Goal: Task Accomplishment & Management: Complete application form

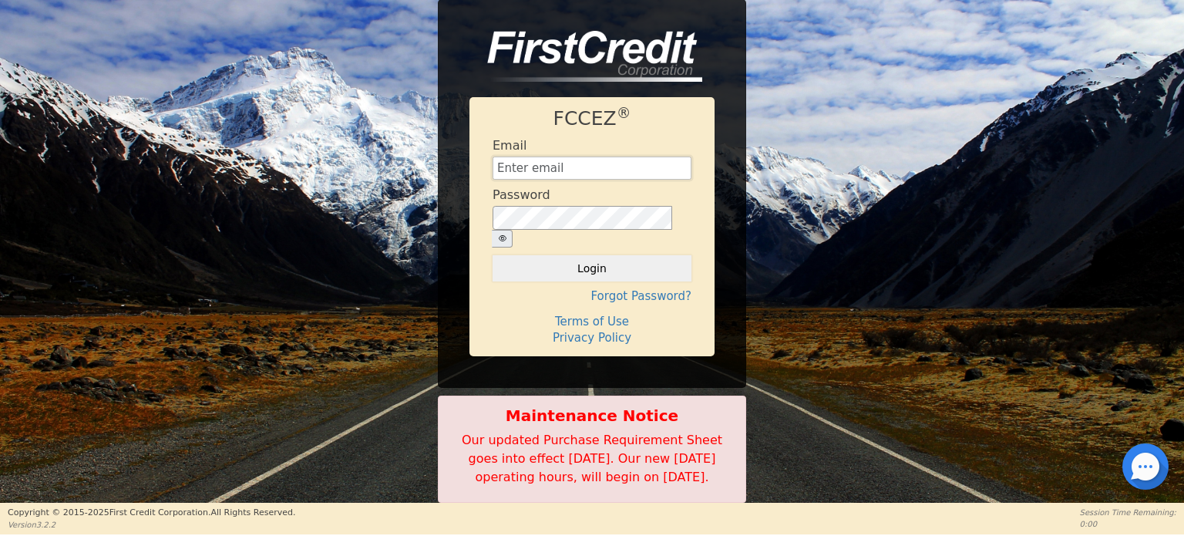
click at [631, 169] on input "text" at bounding box center [591, 167] width 199 height 23
click at [651, 168] on input "text" at bounding box center [591, 167] width 199 height 23
paste input "Management@EnvyLuxeVacations.com"
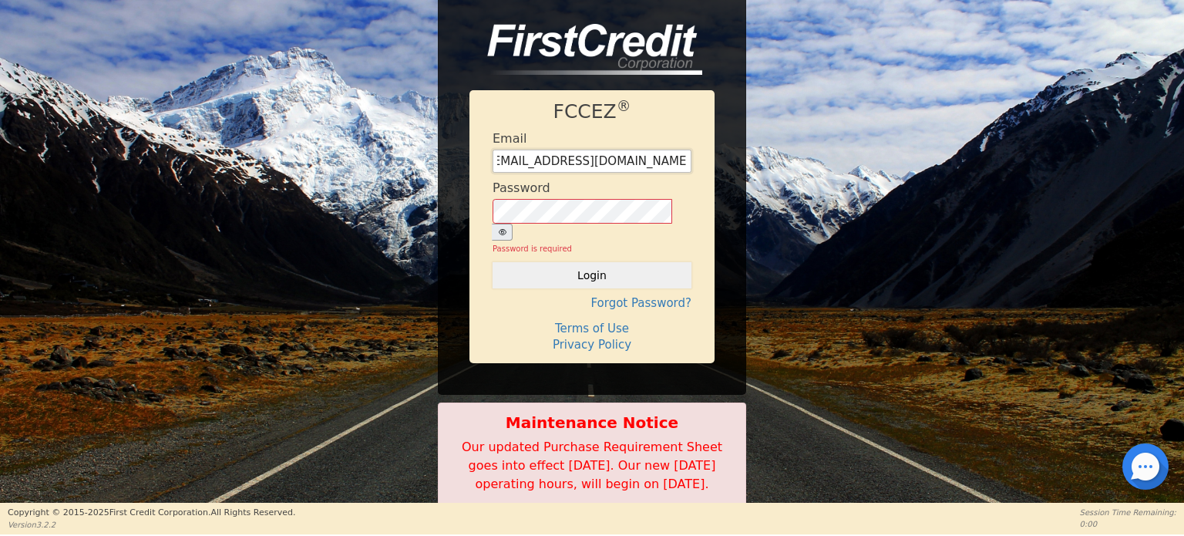
type input "Management@EnvyLuxeVacations.com"
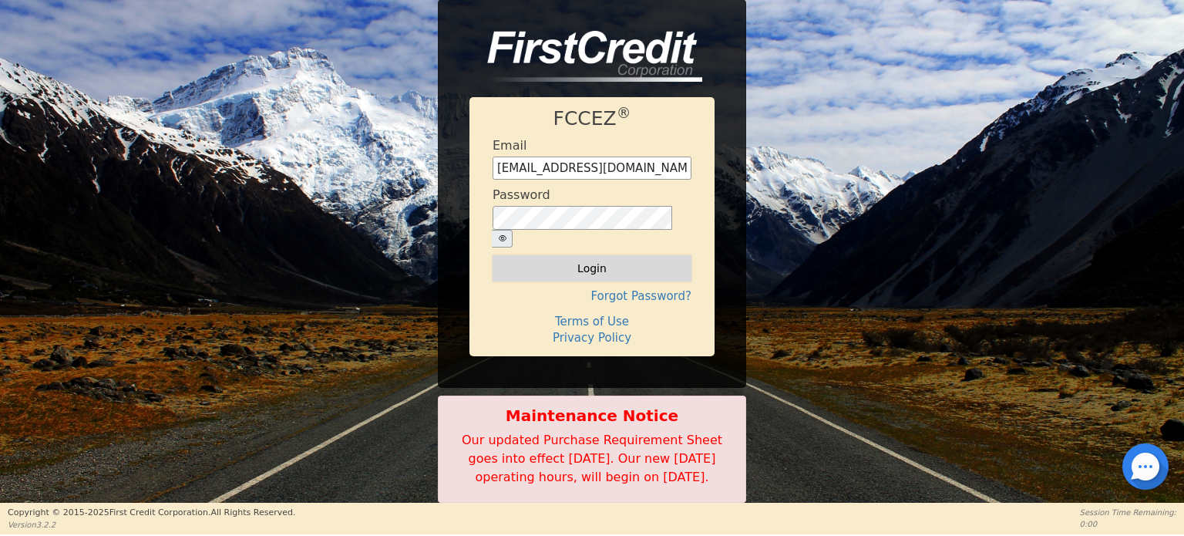
click at [627, 255] on button "Login" at bounding box center [591, 268] width 199 height 26
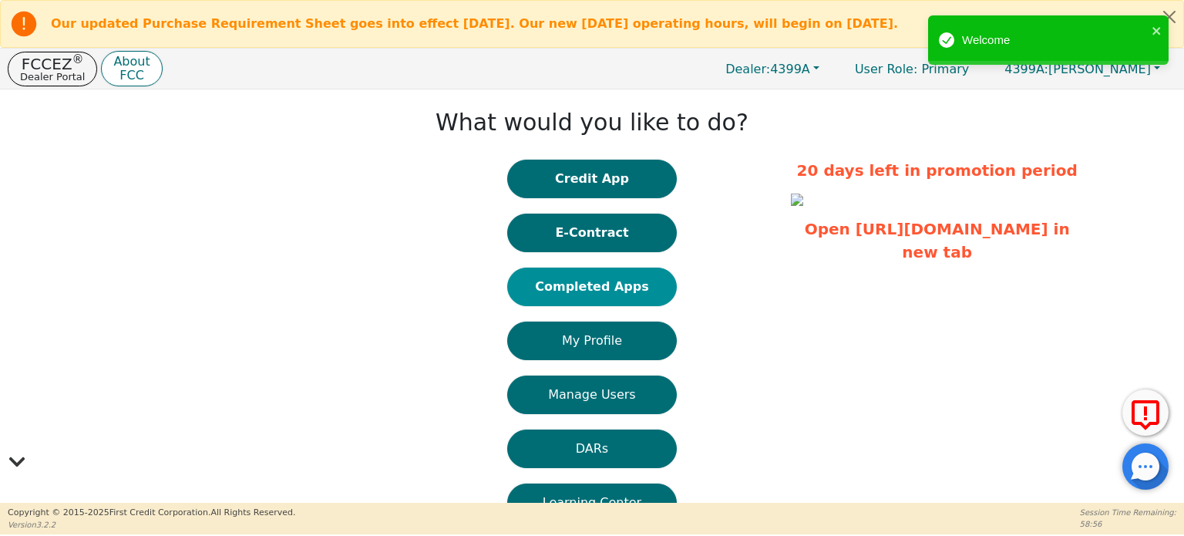
click at [589, 280] on button "Completed Apps" at bounding box center [592, 286] width 170 height 39
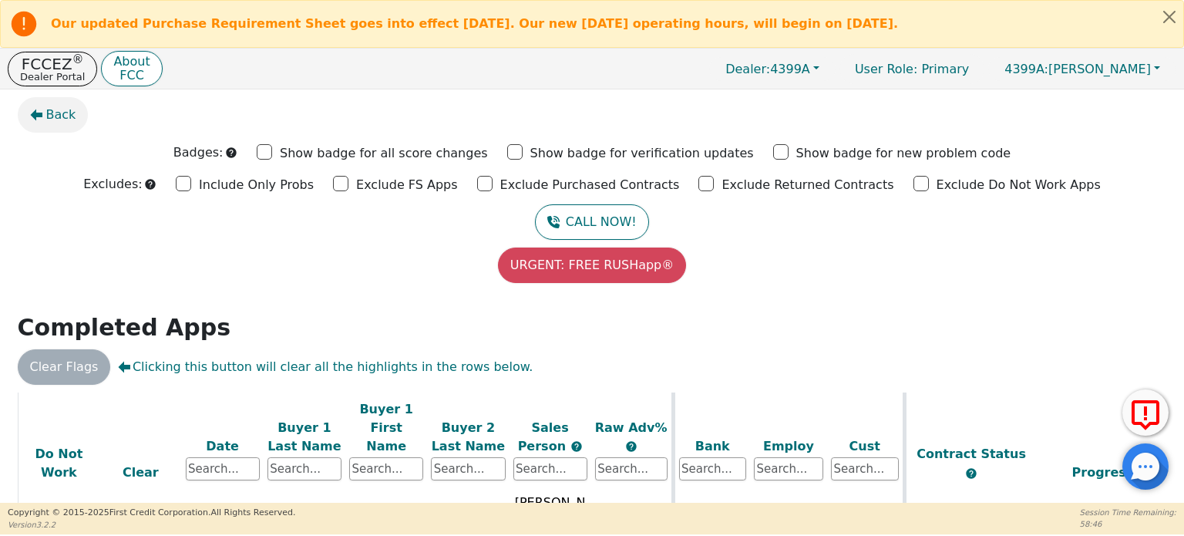
click at [57, 114] on span "Back" at bounding box center [61, 115] width 30 height 18
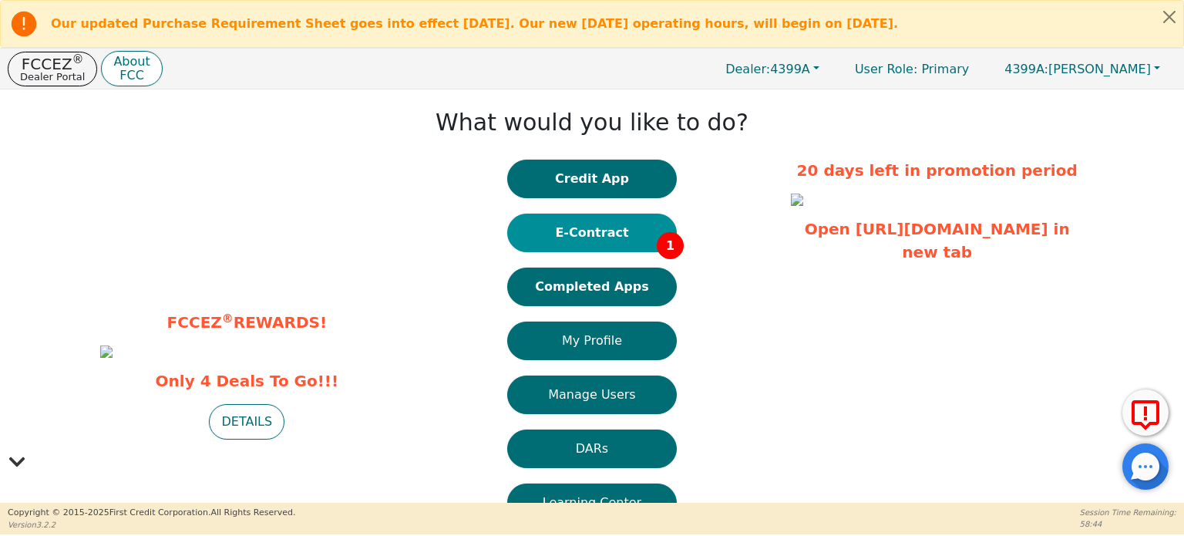
click at [608, 236] on button "E-Contract 1" at bounding box center [592, 232] width 170 height 39
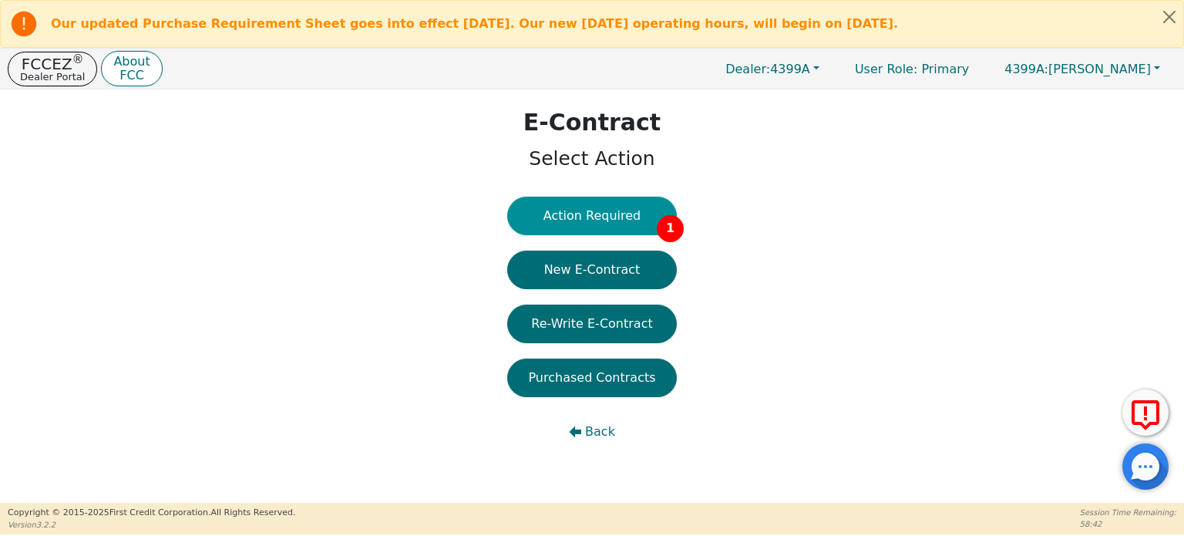
click at [635, 219] on button "Action Required 1" at bounding box center [592, 215] width 170 height 39
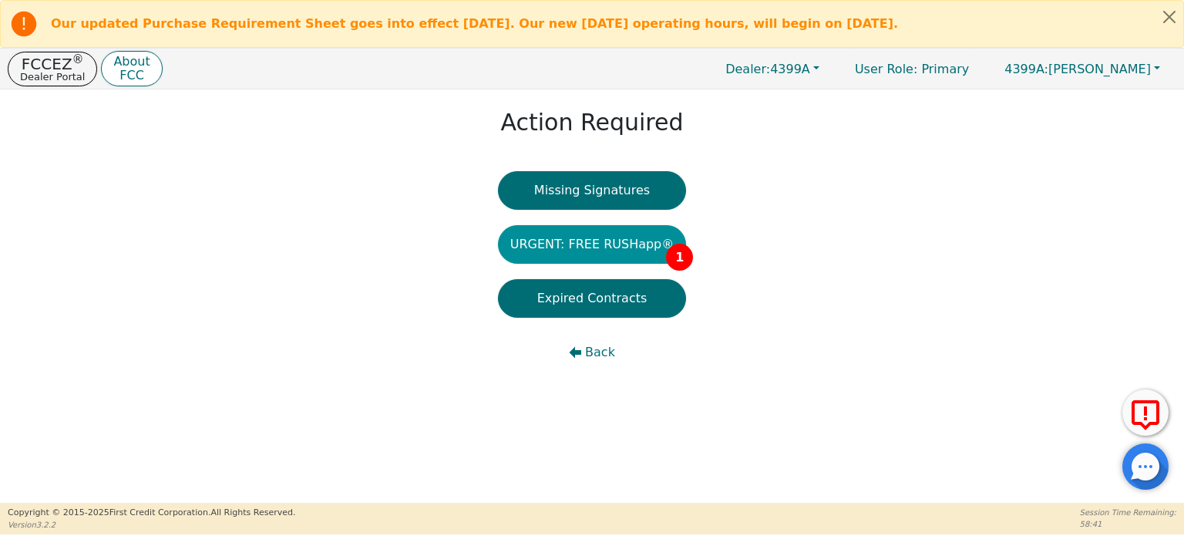
click at [635, 233] on button "URGENT: FREE RUSHapp® 1" at bounding box center [592, 244] width 189 height 39
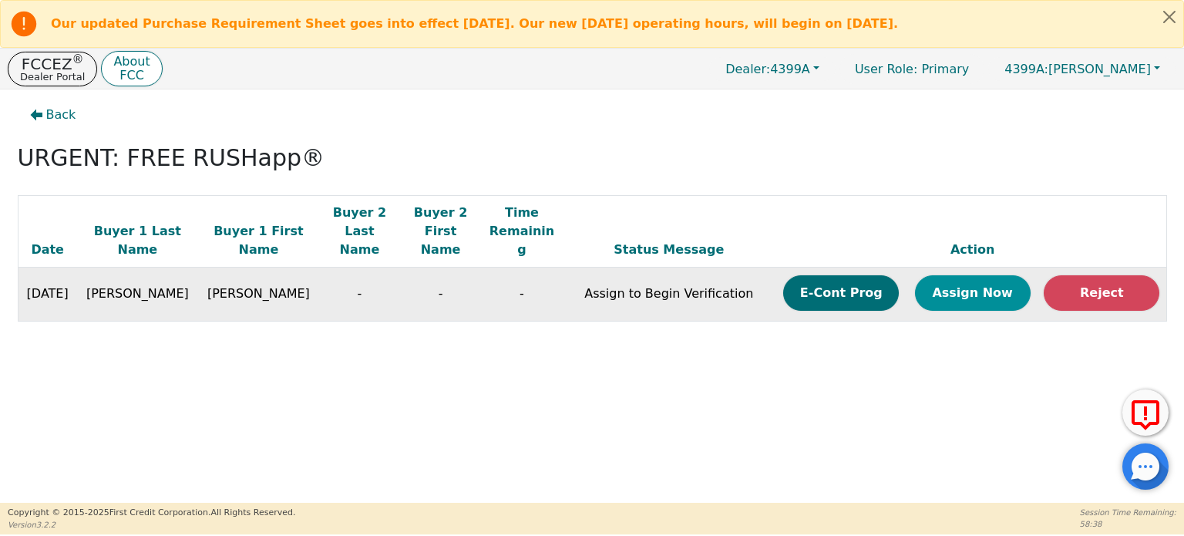
click at [1002, 275] on button "Assign Now" at bounding box center [973, 292] width 116 height 35
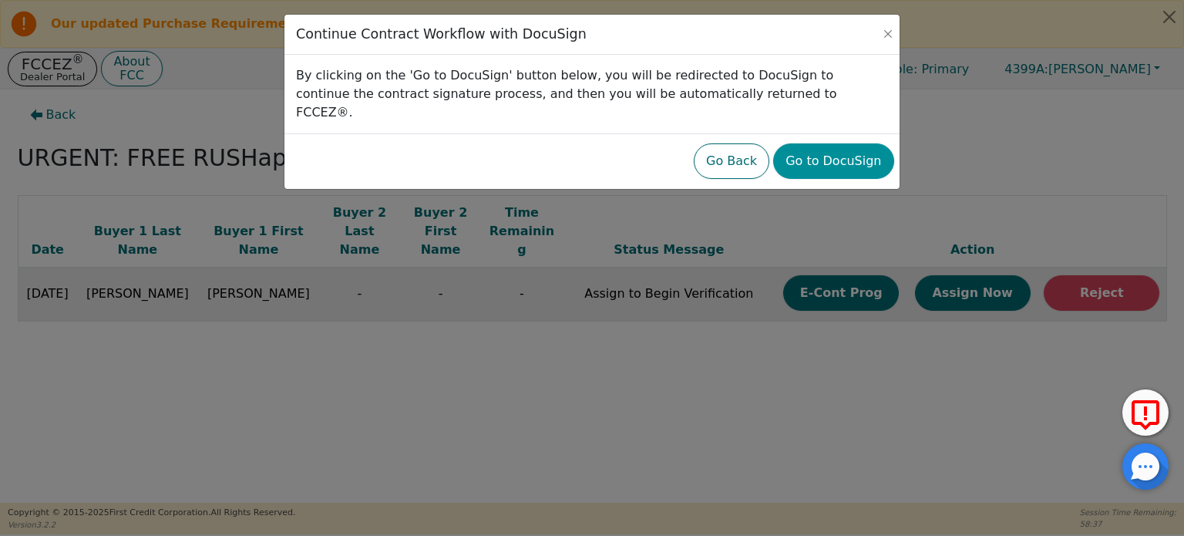
click at [855, 145] on button "Go to DocuSign" at bounding box center [833, 160] width 120 height 35
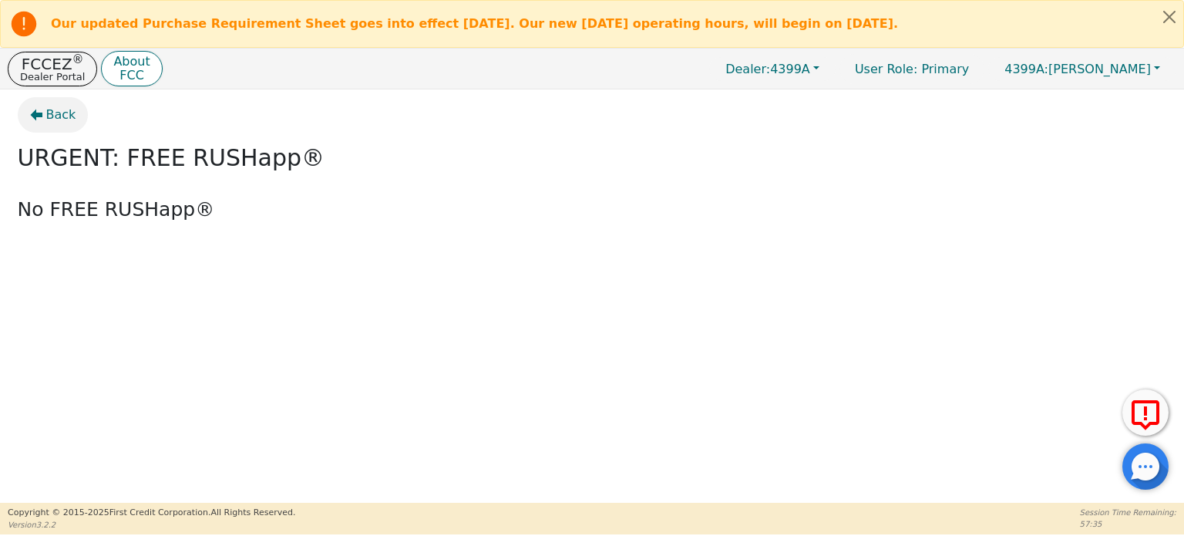
click at [58, 111] on span "Back" at bounding box center [61, 115] width 30 height 18
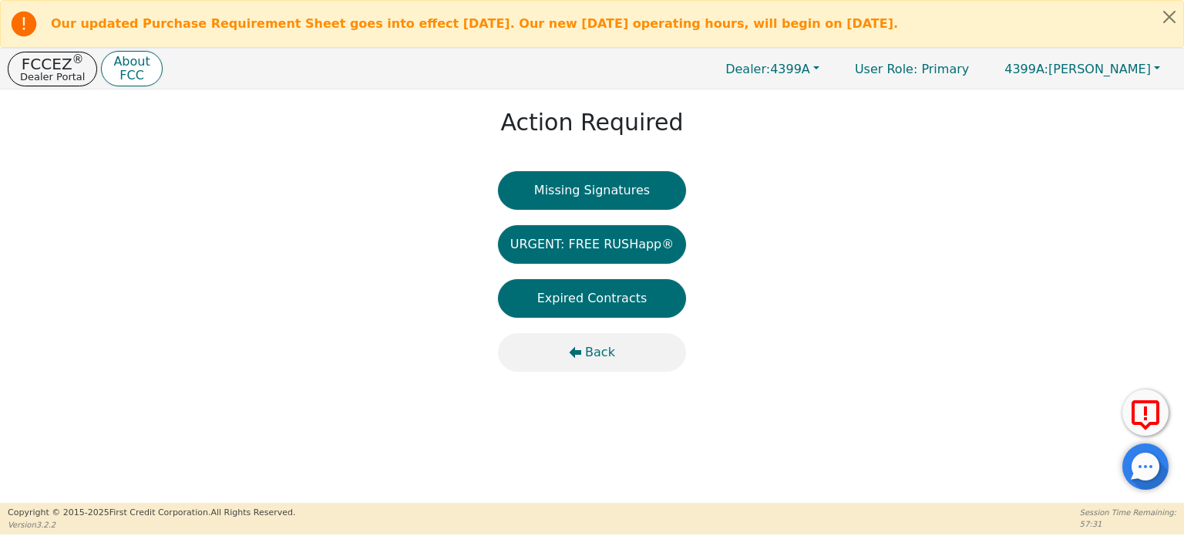
click at [595, 351] on span "Back" at bounding box center [600, 352] width 30 height 18
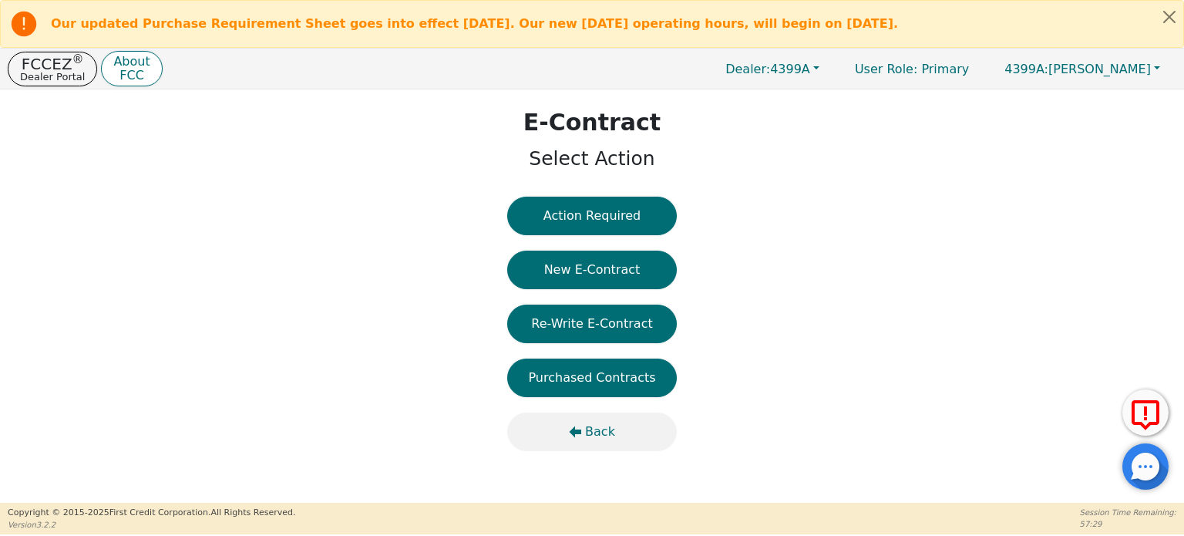
click at [590, 428] on span "Back" at bounding box center [600, 431] width 30 height 18
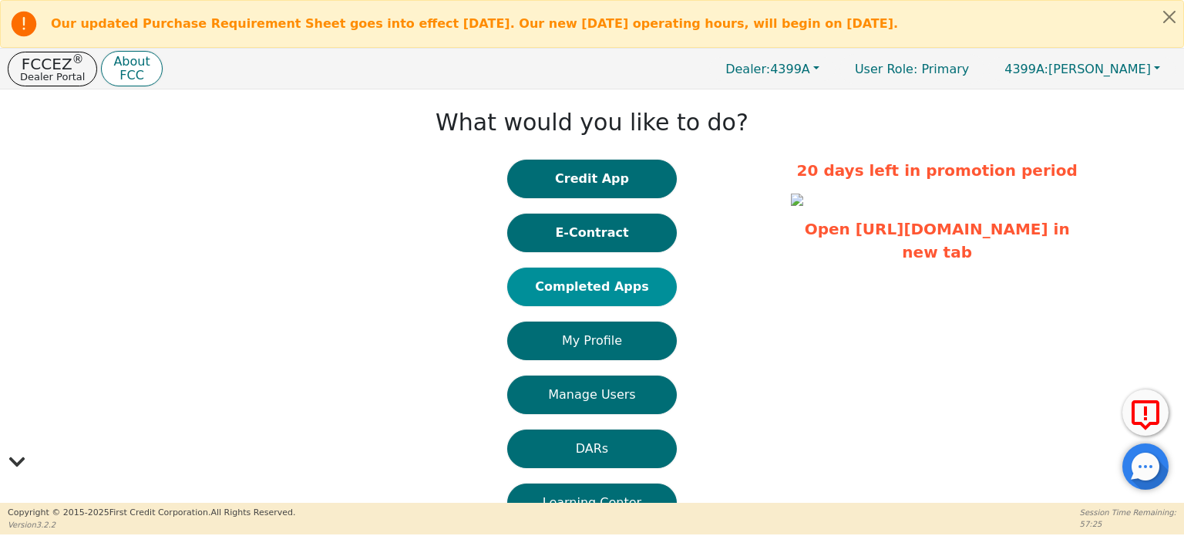
click at [585, 289] on button "Completed Apps" at bounding box center [592, 286] width 170 height 39
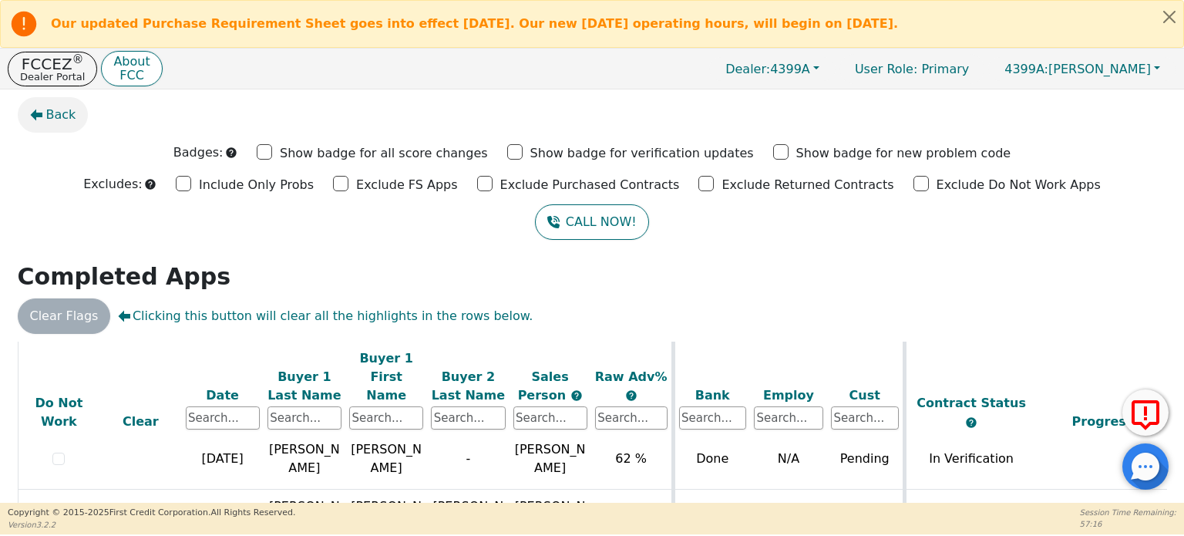
click at [54, 121] on span "Back" at bounding box center [61, 115] width 30 height 18
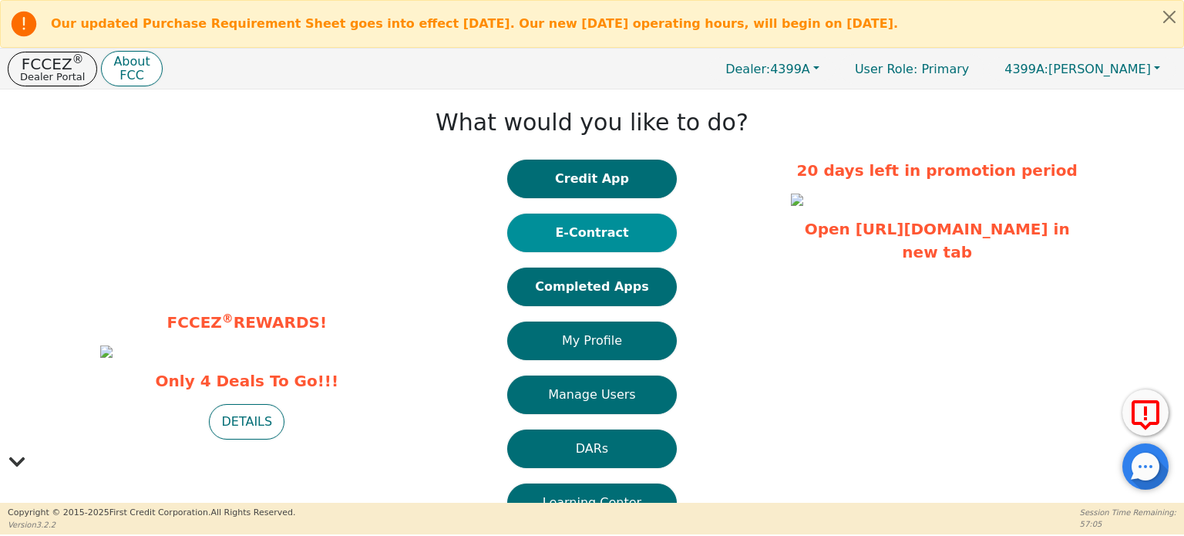
scroll to position [112, 0]
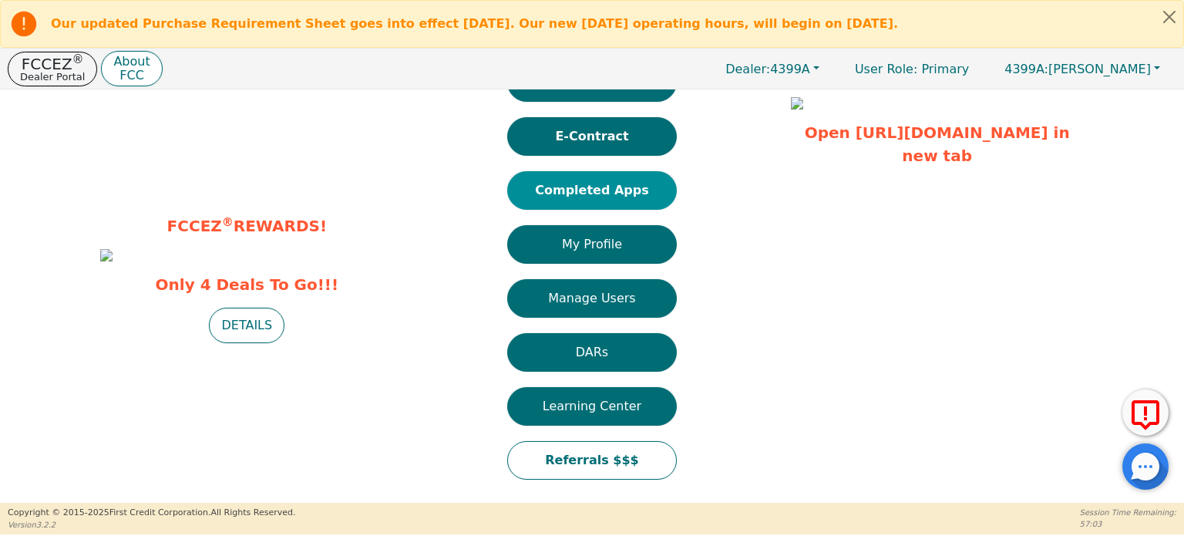
click at [582, 178] on button "Completed Apps" at bounding box center [592, 190] width 170 height 39
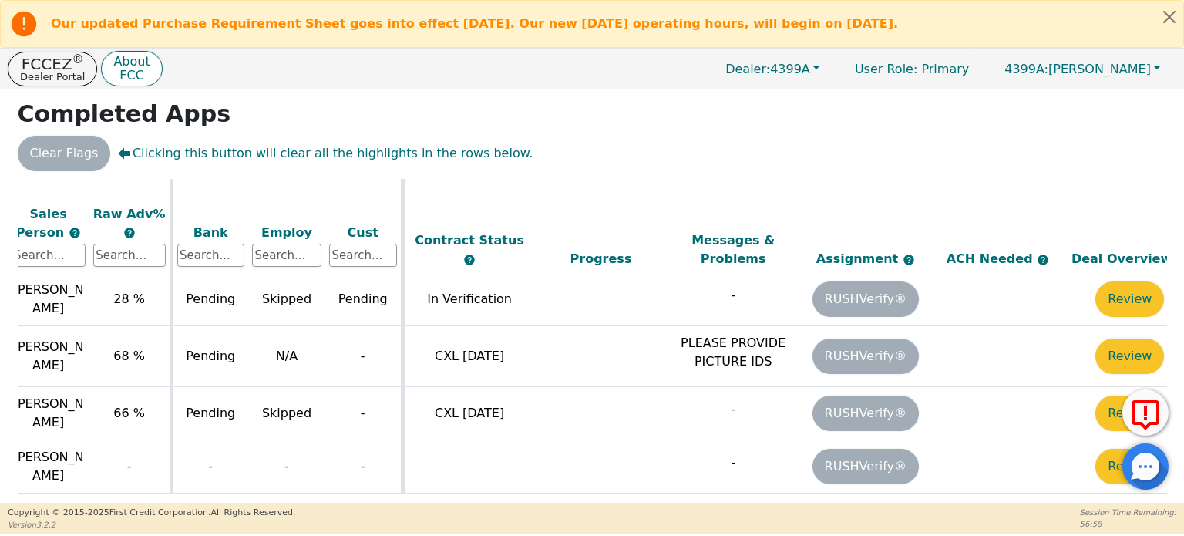
scroll to position [1136, 539]
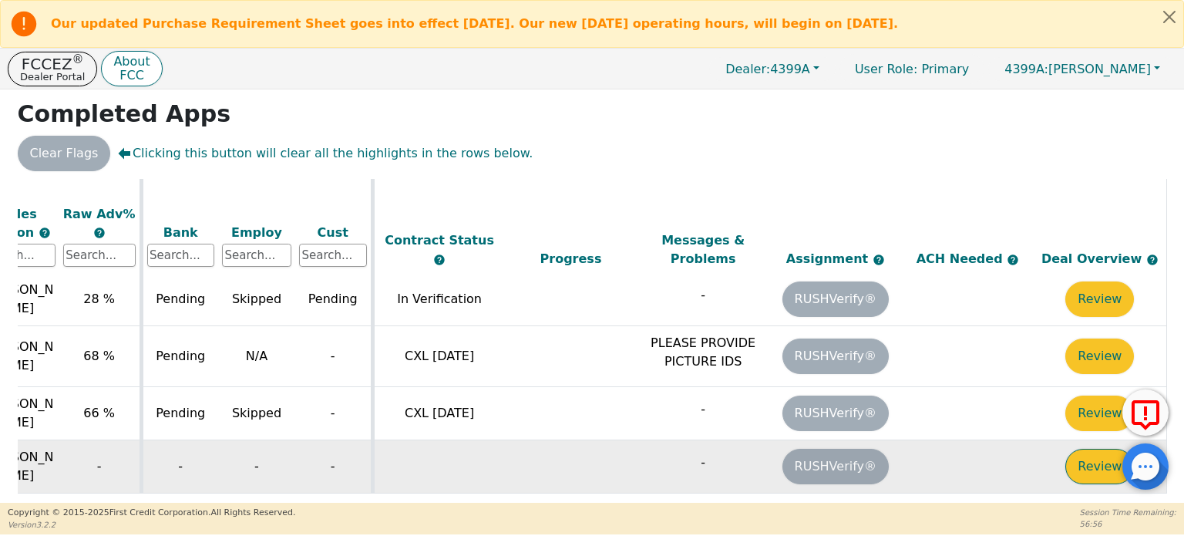
click at [1073, 448] on button "Review" at bounding box center [1099, 465] width 69 height 35
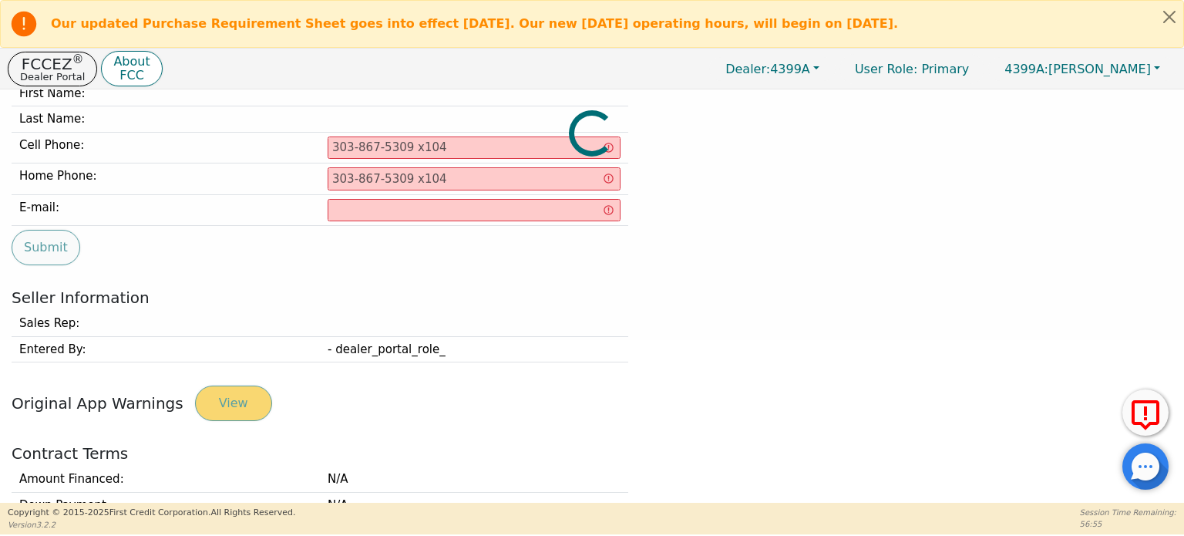
type input "575-446-9664"
type input "lindaoberle@gmail.com"
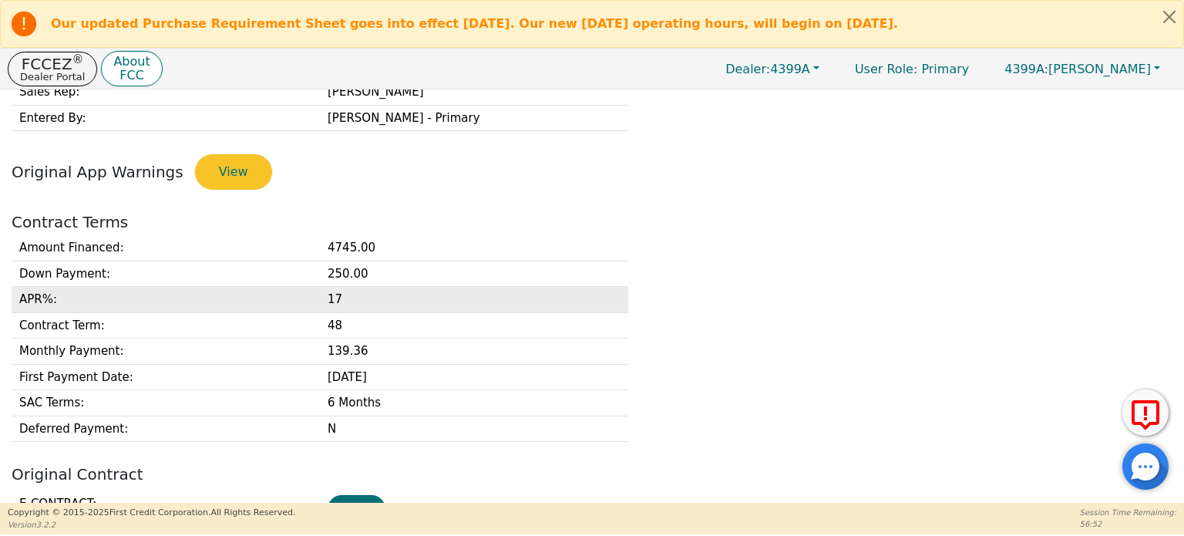
scroll to position [625, 0]
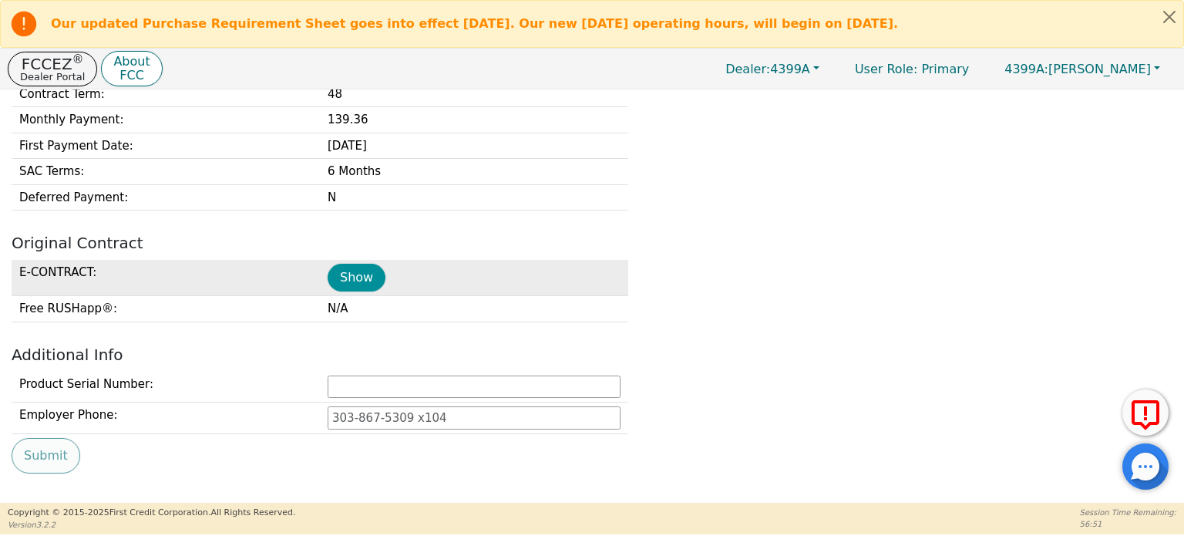
click at [344, 276] on button "Show" at bounding box center [356, 278] width 58 height 28
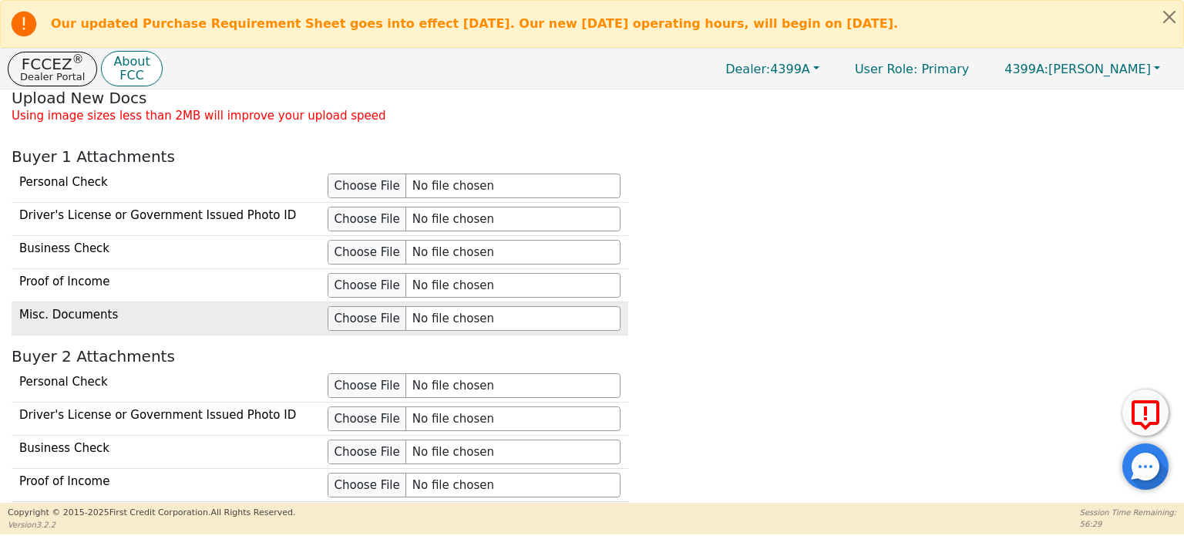
scroll to position [1355, 0]
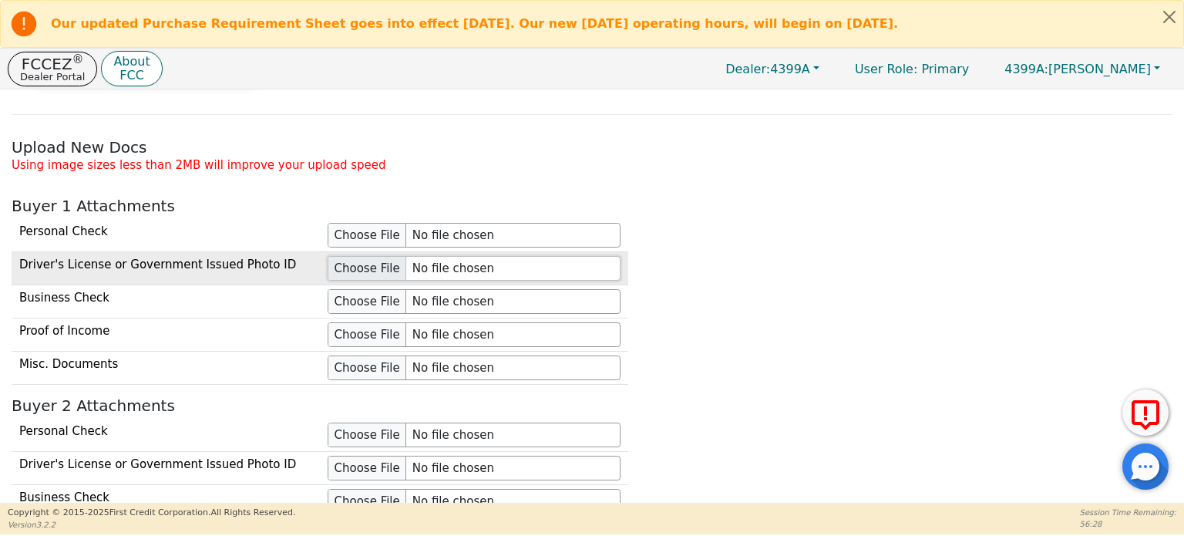
click at [354, 264] on input "file" at bounding box center [473, 268] width 293 height 25
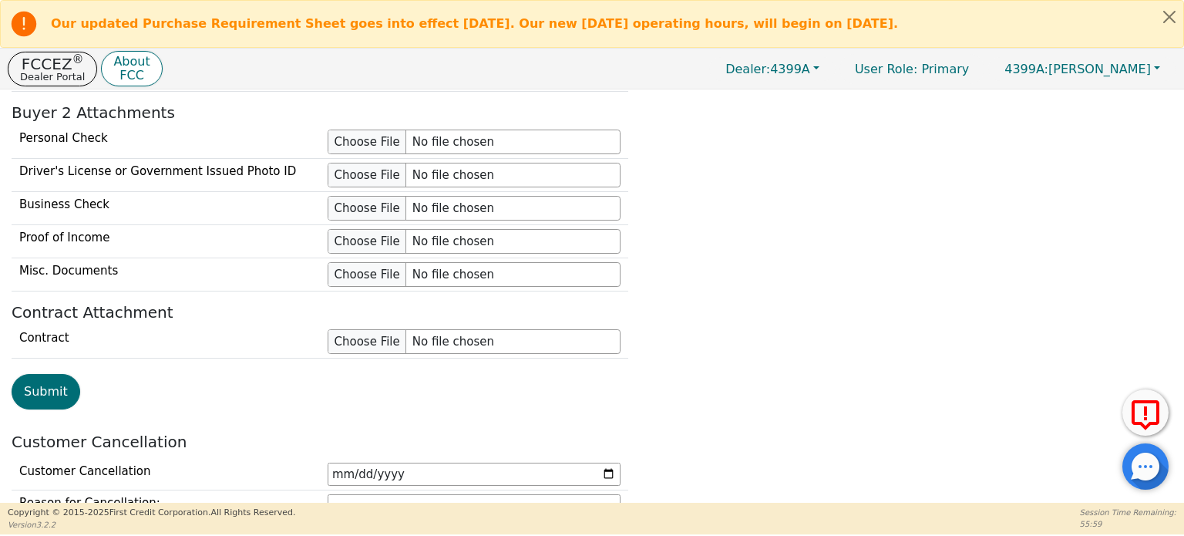
scroll to position [1831, 0]
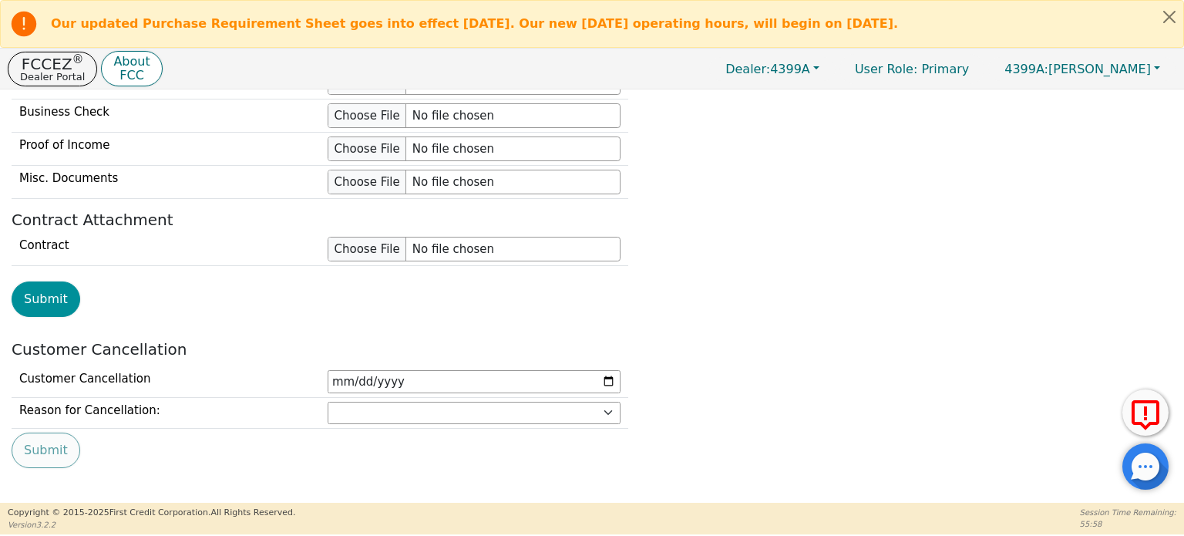
click at [39, 286] on button "Submit" at bounding box center [46, 298] width 69 height 35
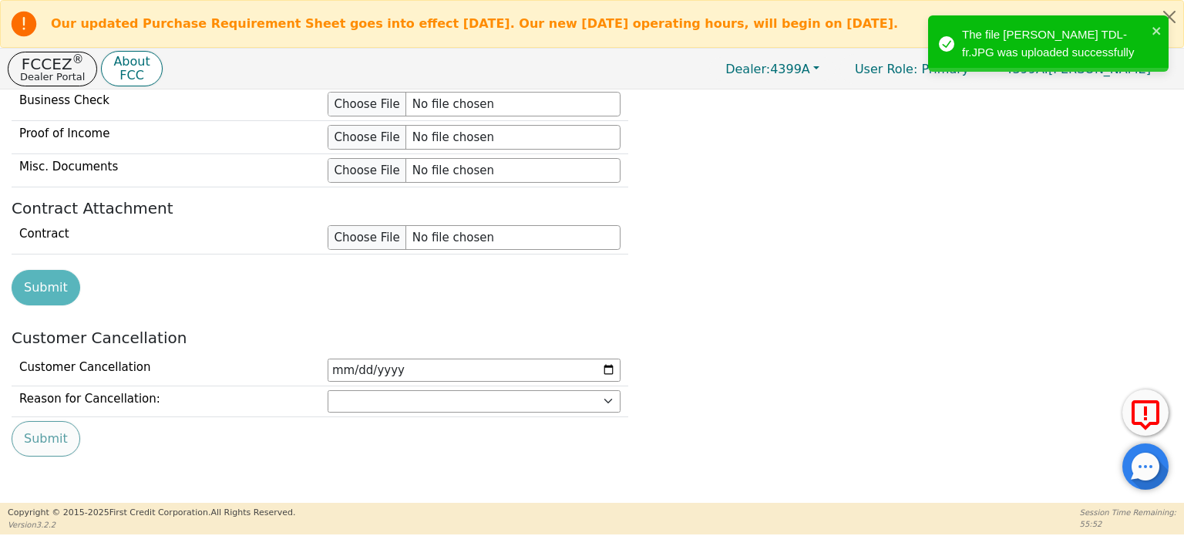
scroll to position [1740, 0]
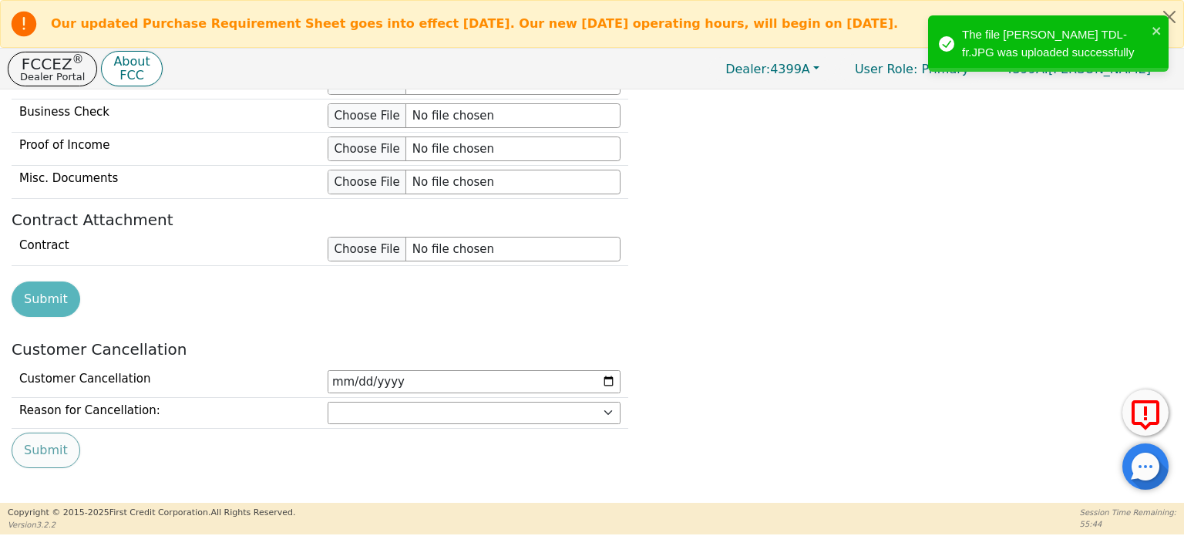
click at [814, 340] on h2 "Customer Cancellation" at bounding box center [592, 349] width 1160 height 18
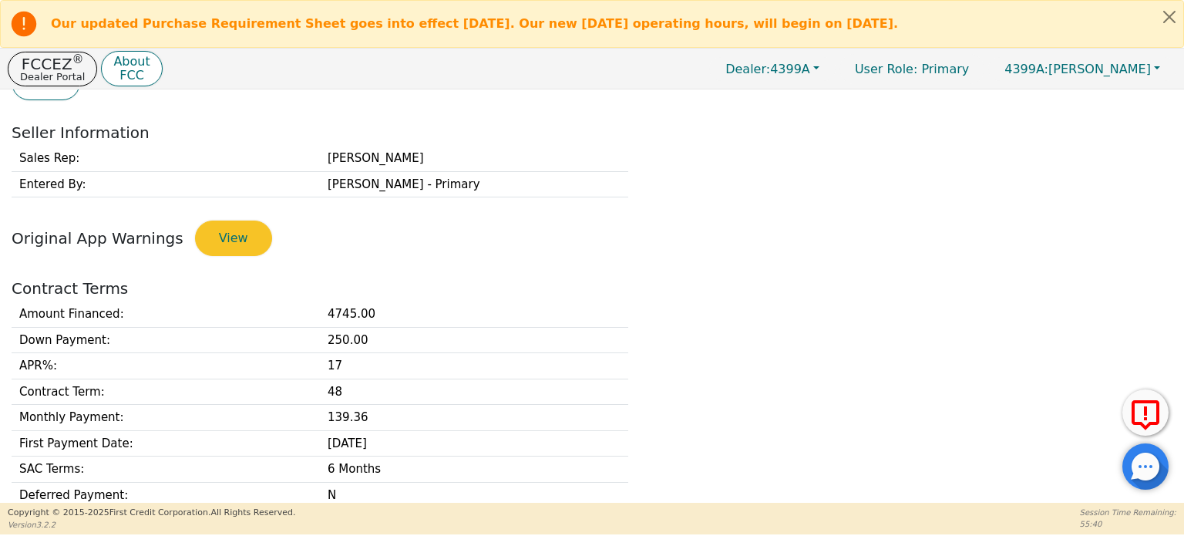
scroll to position [539, 0]
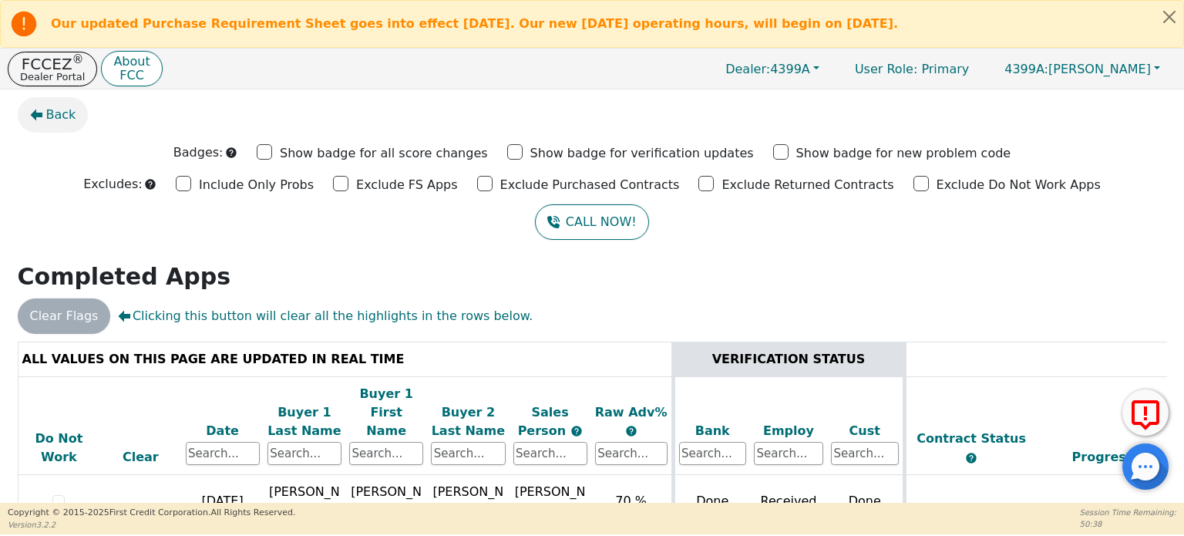
click at [55, 112] on span "Back" at bounding box center [61, 115] width 30 height 18
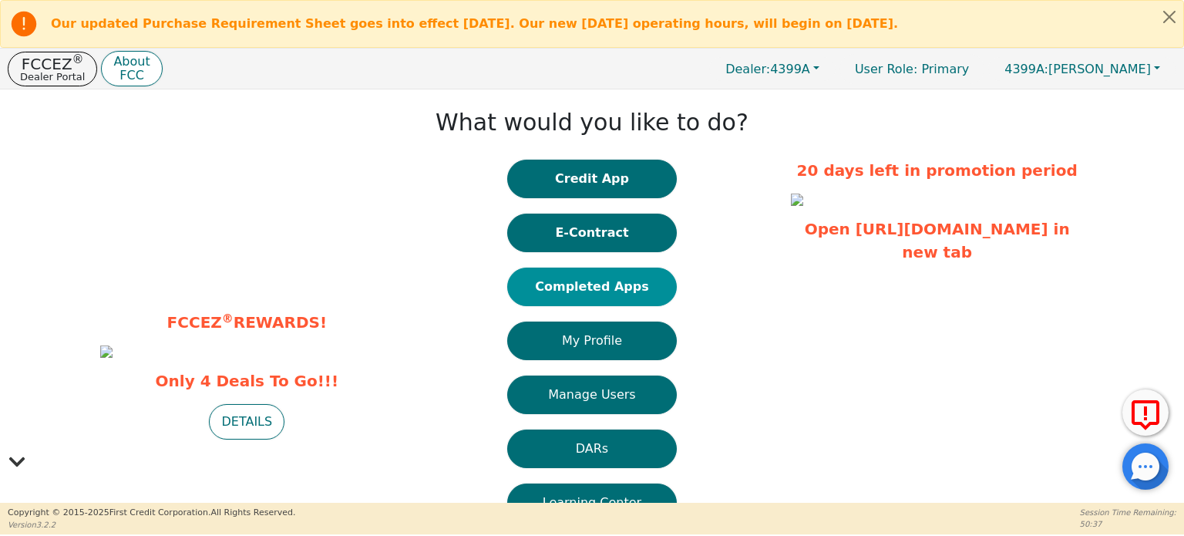
click at [568, 288] on button "Completed Apps" at bounding box center [592, 286] width 170 height 39
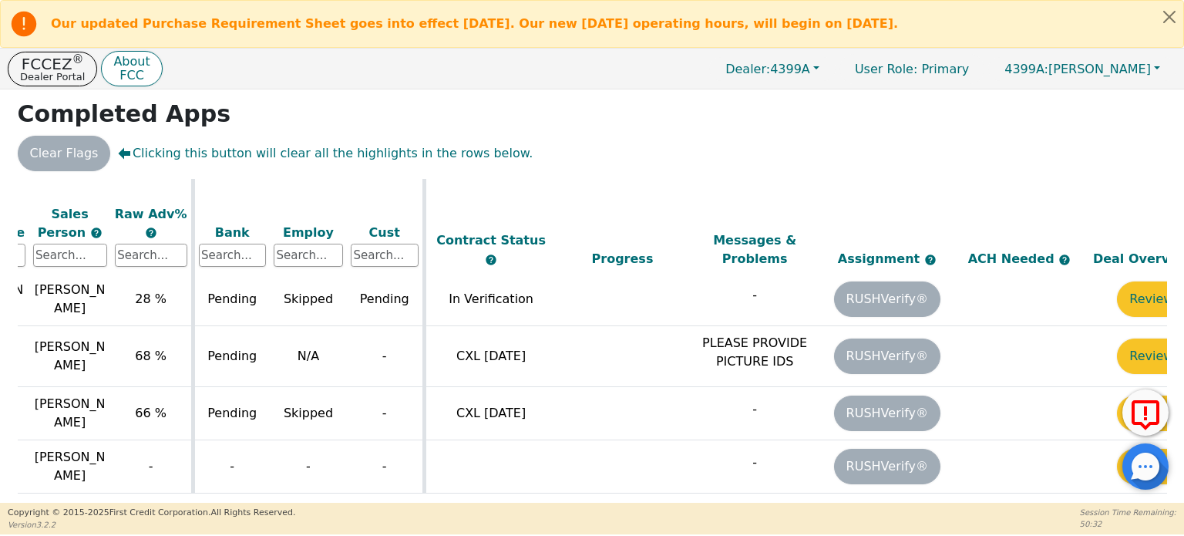
scroll to position [1136, 539]
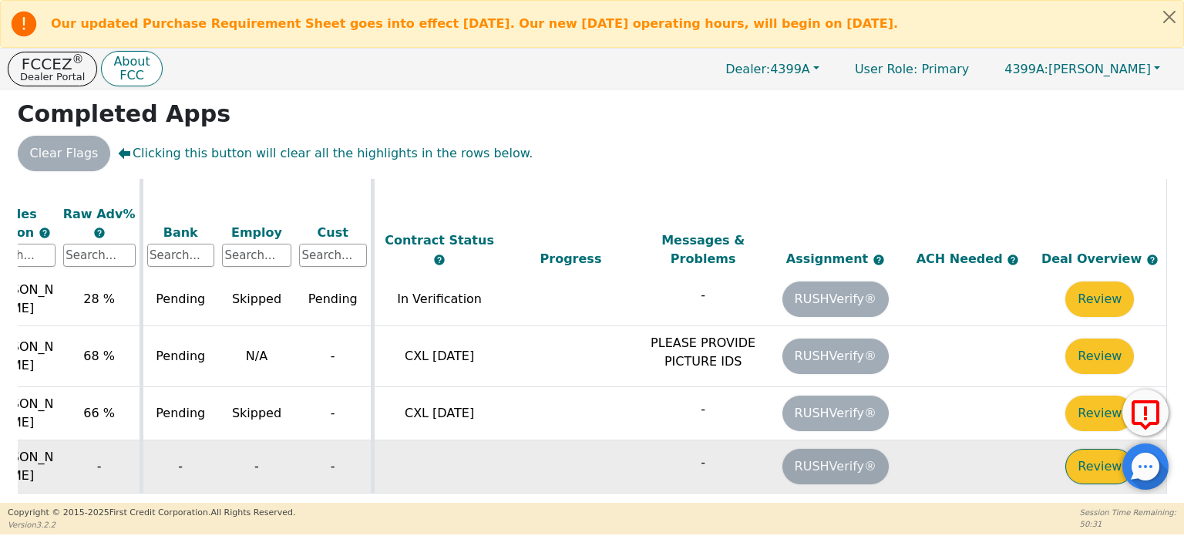
click at [1076, 448] on button "Review" at bounding box center [1099, 465] width 69 height 35
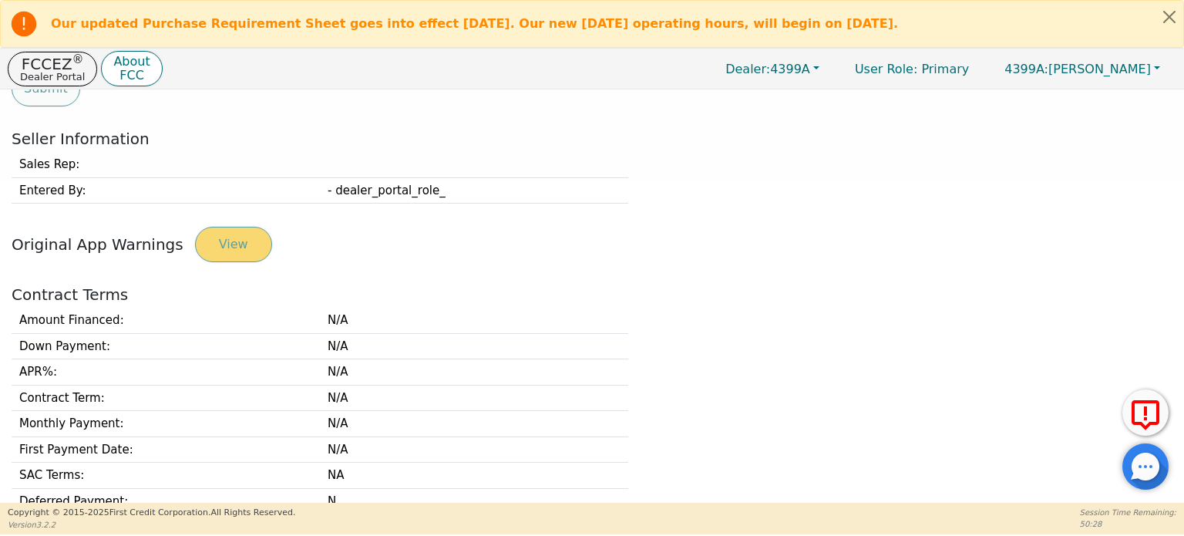
scroll to position [317, 0]
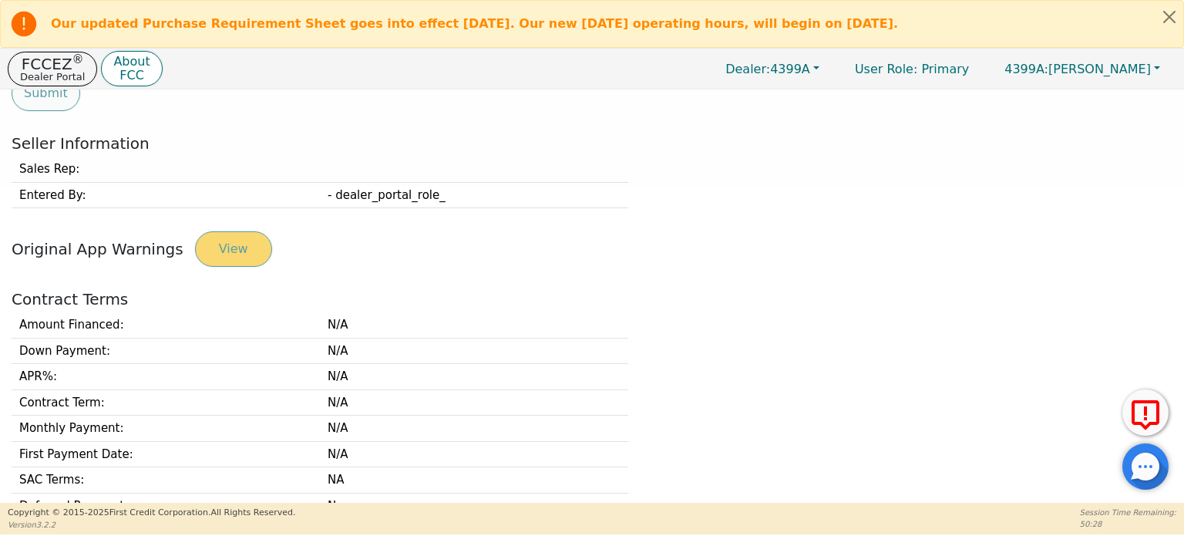
type input "575-446-9664"
type input "lindaoberle@gmail.com"
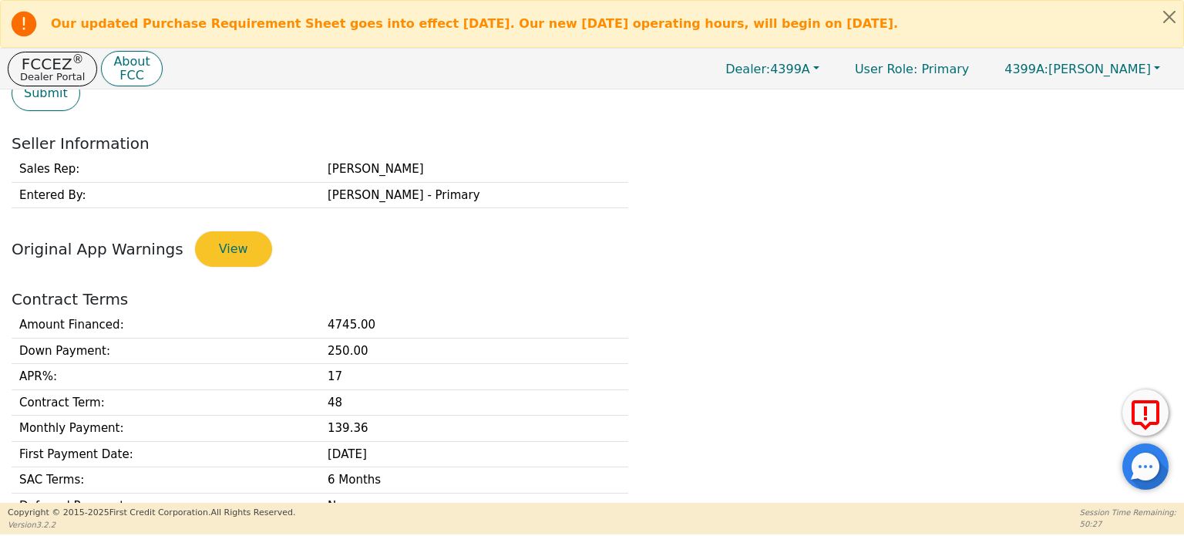
scroll to position [702, 0]
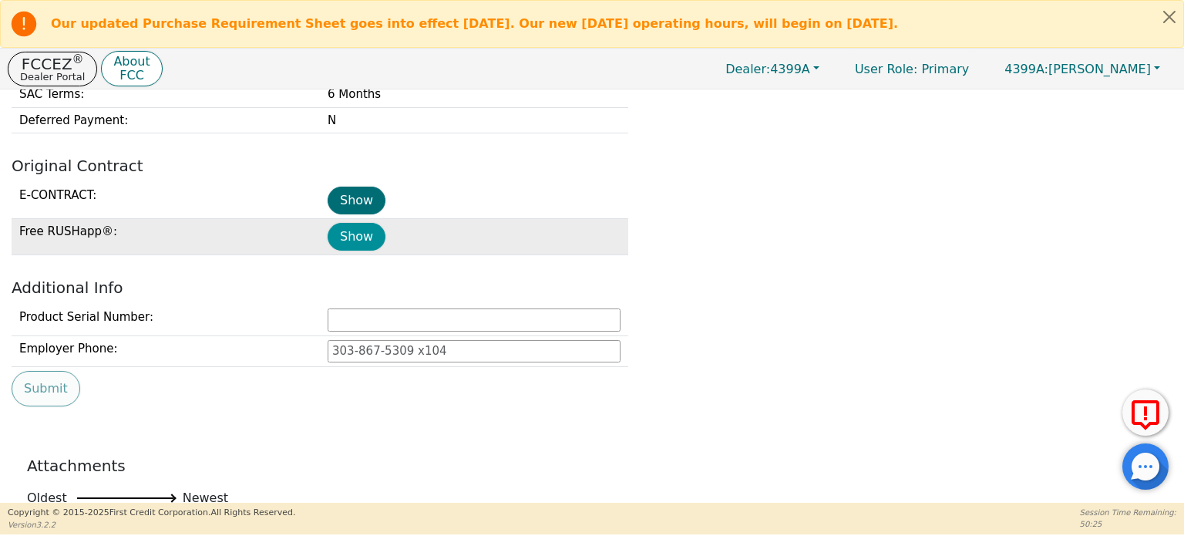
click at [351, 227] on button "Show" at bounding box center [356, 237] width 58 height 28
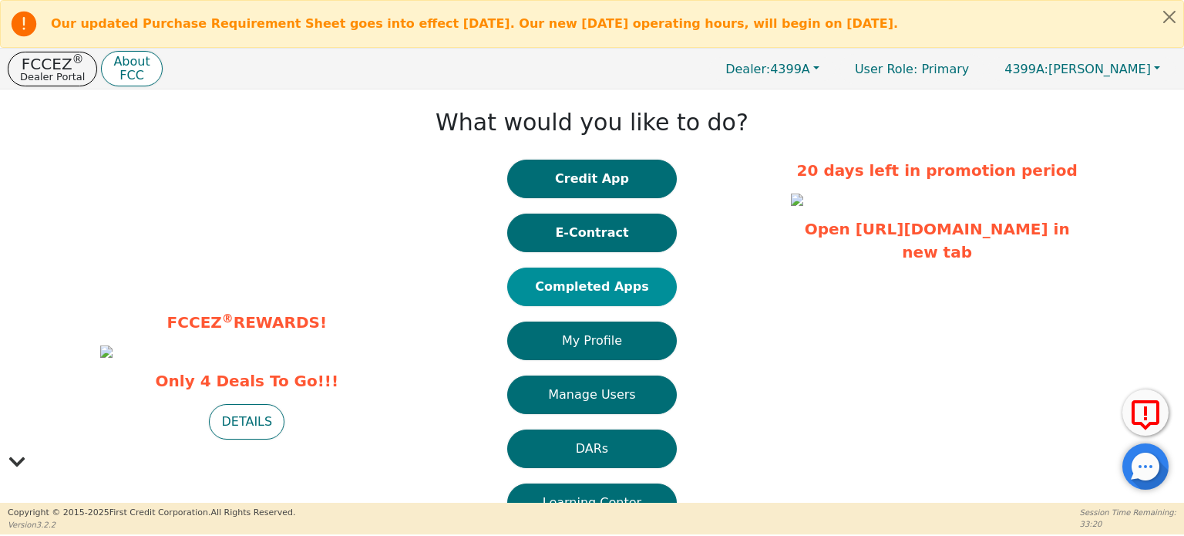
click at [593, 292] on button "Completed Apps" at bounding box center [592, 286] width 170 height 39
